Goal: Task Accomplishment & Management: Use online tool/utility

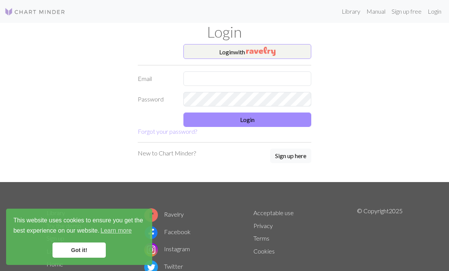
click at [290, 72] on input "text" at bounding box center [247, 79] width 128 height 14
type input "[EMAIL_ADDRESS][DOMAIN_NAME]"
click at [280, 118] on button "Login" at bounding box center [247, 120] width 128 height 14
click at [272, 120] on button "Login" at bounding box center [247, 120] width 128 height 14
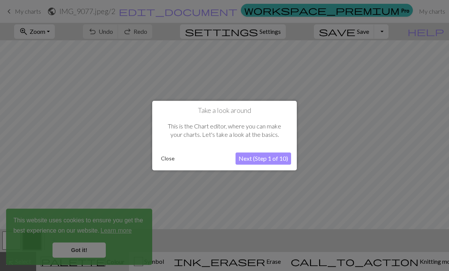
click at [170, 159] on button "Close" at bounding box center [168, 158] width 20 height 11
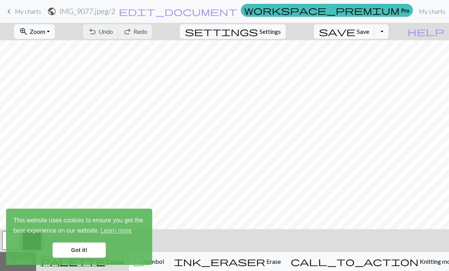
click at [416, 13] on link "My charts" at bounding box center [432, 11] width 32 height 15
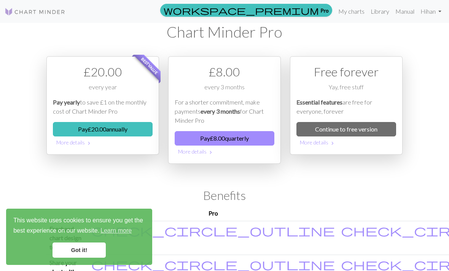
click at [349, 13] on link "My charts" at bounding box center [351, 11] width 32 height 15
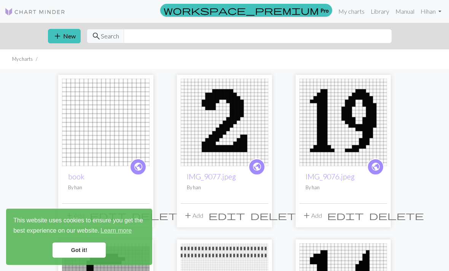
click at [87, 248] on link "Got it!" at bounding box center [79, 250] width 53 height 15
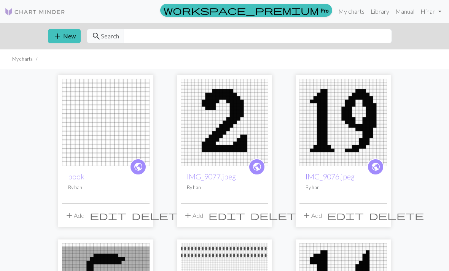
click at [76, 32] on button "add New" at bounding box center [64, 36] width 33 height 14
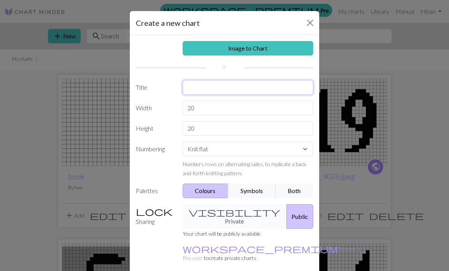
click at [238, 88] on input "text" at bounding box center [248, 87] width 131 height 14
type input "1"
click at [311, 26] on button "Close" at bounding box center [310, 23] width 12 height 12
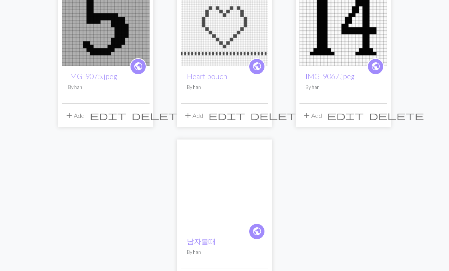
scroll to position [266, 0]
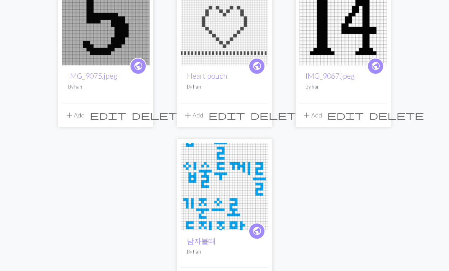
click at [251, 201] on img at bounding box center [225, 187] width 88 height 88
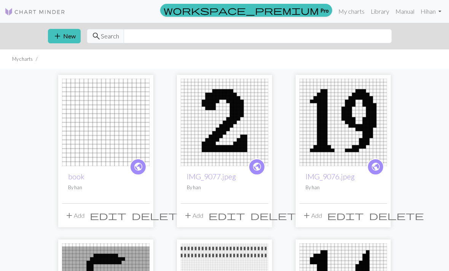
click at [62, 41] on button "add New" at bounding box center [64, 36] width 33 height 14
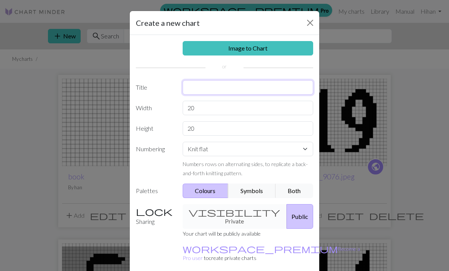
click at [230, 85] on input "text" at bounding box center [248, 87] width 131 height 14
type input "game changer"
click at [245, 105] on input "20" at bounding box center [248, 108] width 131 height 14
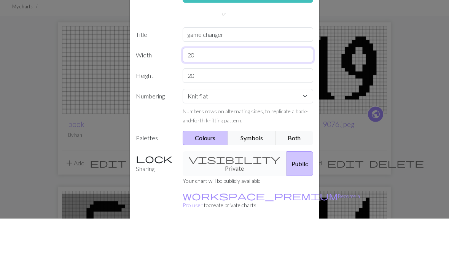
type input "2"
type input "5"
type input "45"
click at [279, 121] on input "20" at bounding box center [248, 128] width 131 height 14
type input "2"
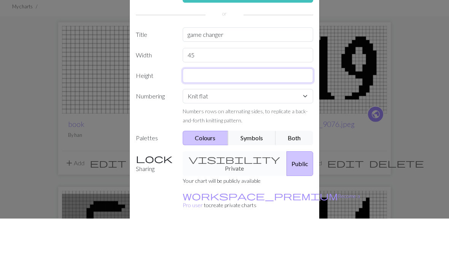
type input "4"
type input "3"
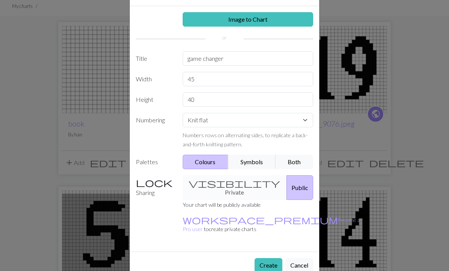
scroll to position [29, 0]
type input "40"
click at [261, 258] on button "Create" at bounding box center [269, 265] width 28 height 14
